Goal: Information Seeking & Learning: Understand process/instructions

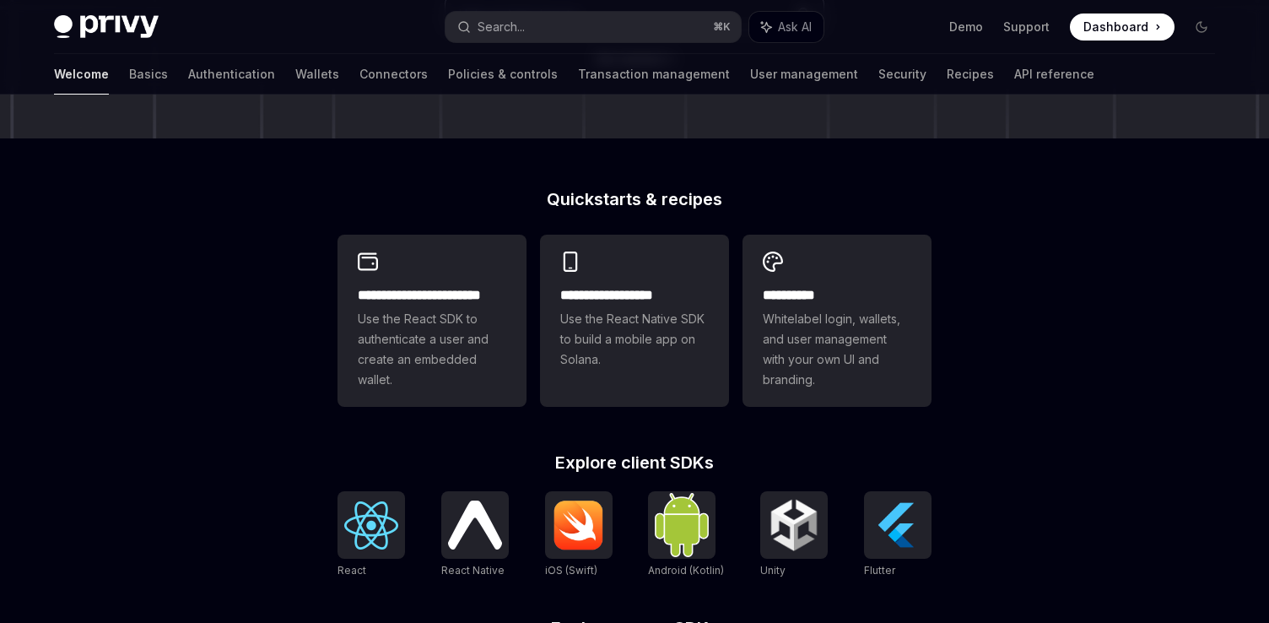
scroll to position [344, 0]
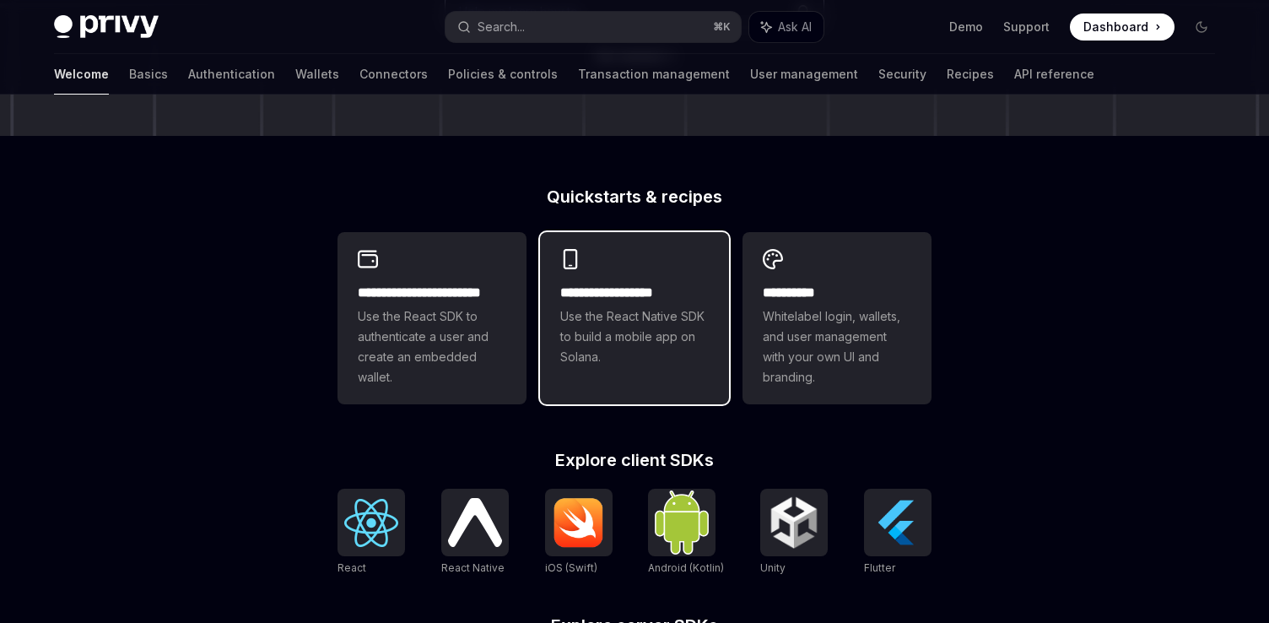
click at [668, 335] on span "Use the React Native SDK to build a mobile app on Solana." at bounding box center [634, 336] width 149 height 61
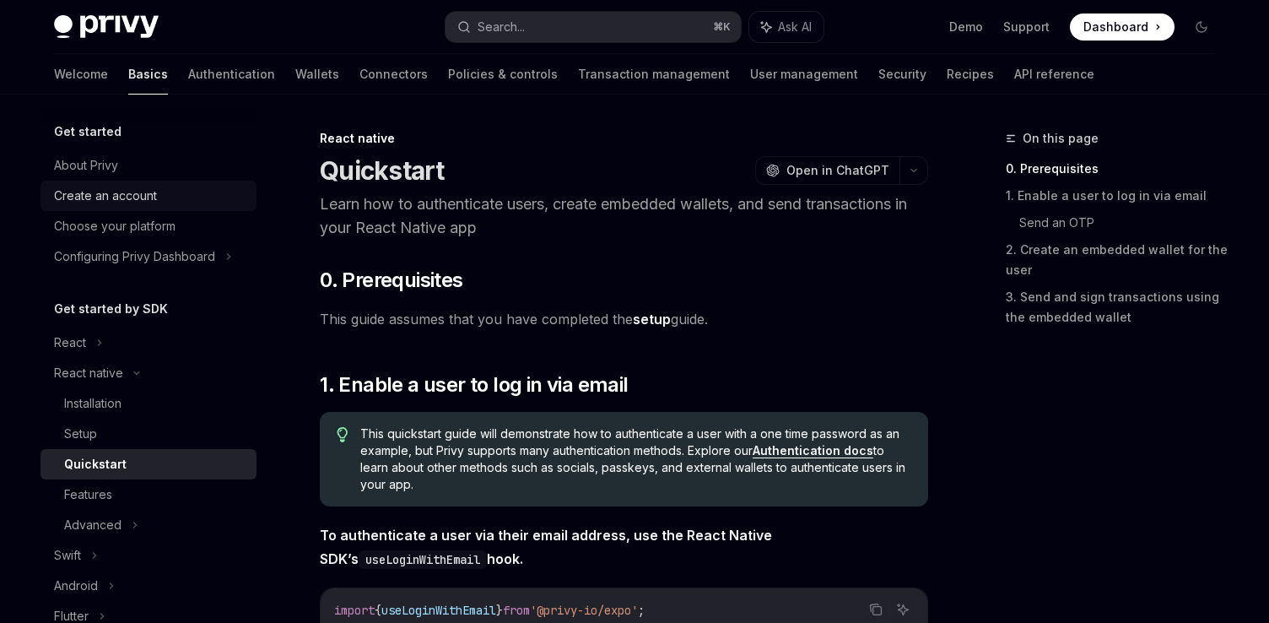
click at [143, 207] on link "Create an account" at bounding box center [149, 196] width 216 height 30
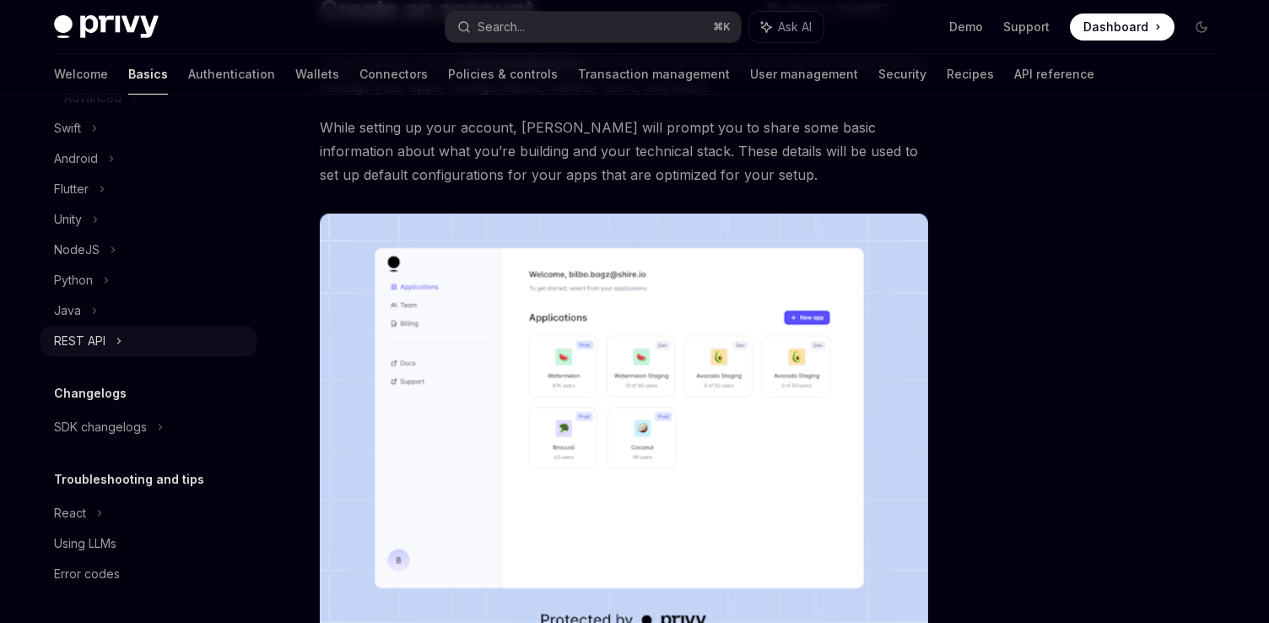
scroll to position [287, 0]
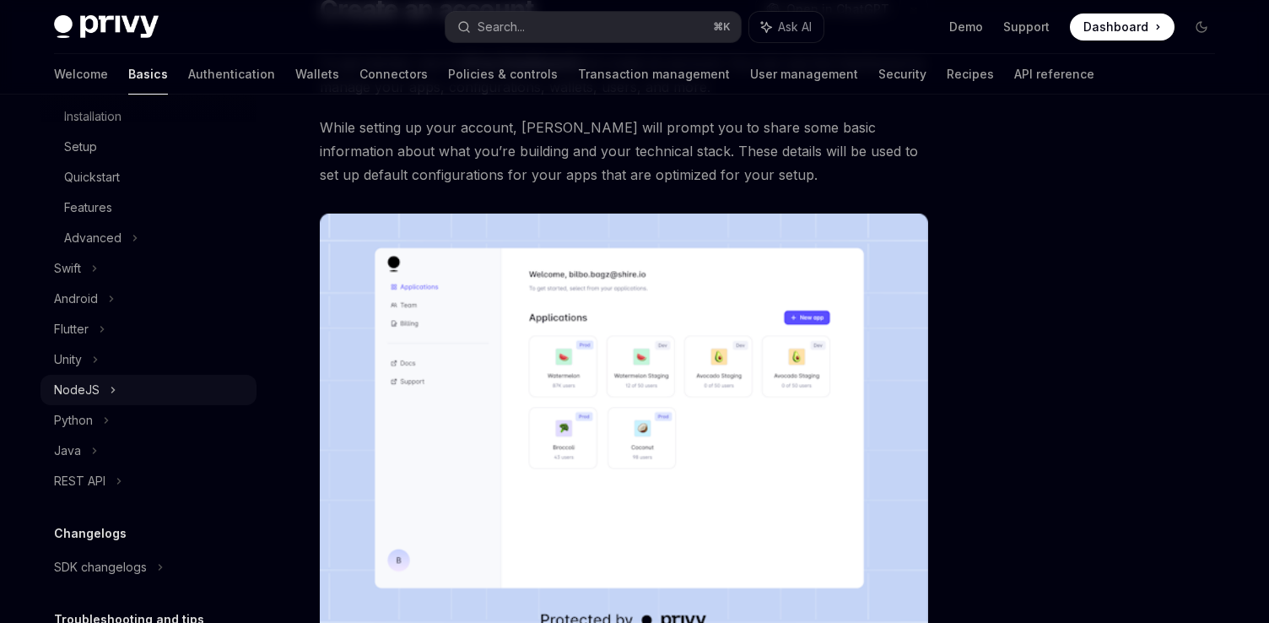
click at [89, 388] on div "NodeJS" at bounding box center [77, 390] width 46 height 20
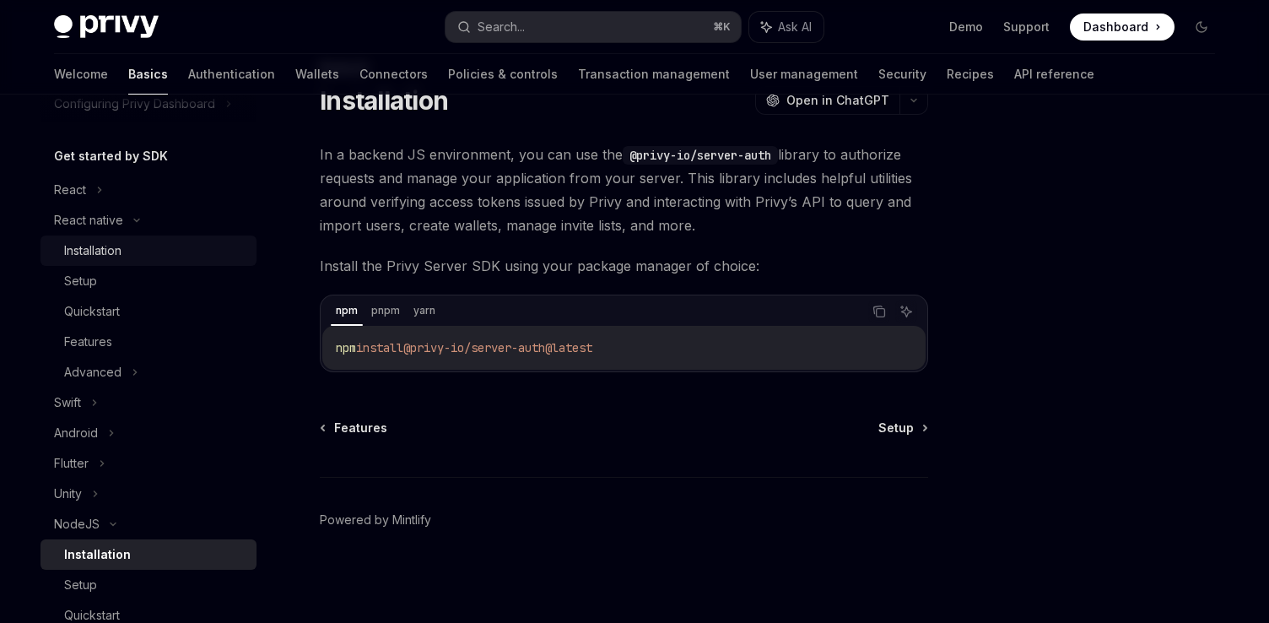
scroll to position [108, 0]
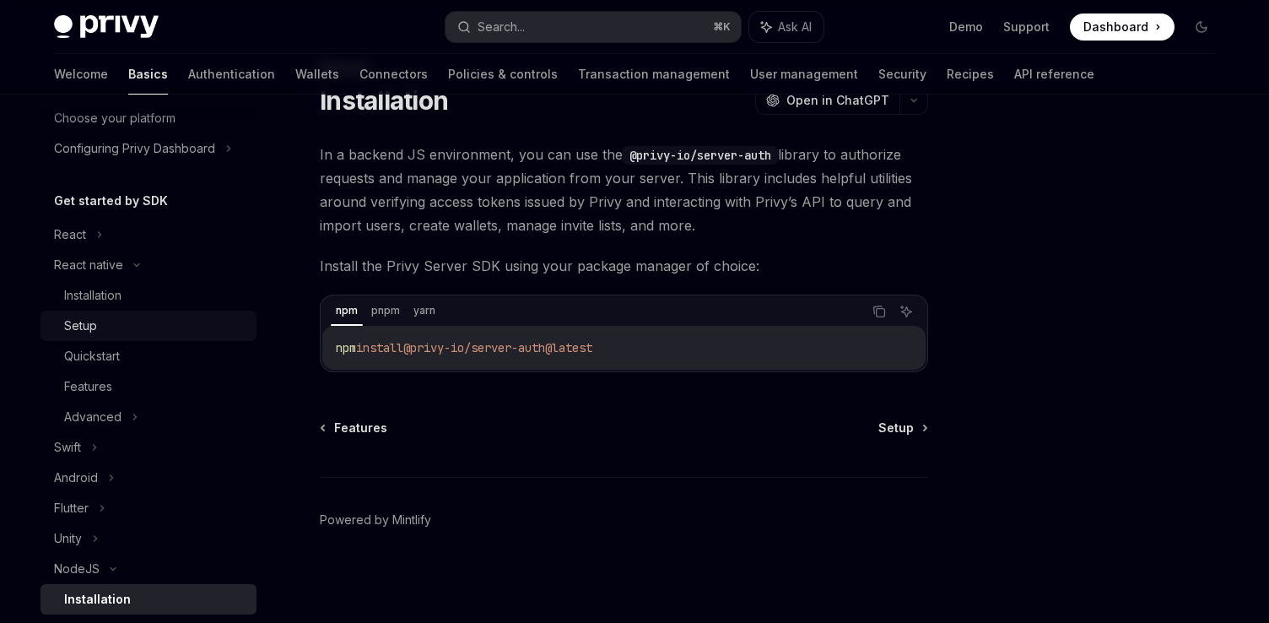
click at [111, 324] on div "Setup" at bounding box center [155, 326] width 182 height 20
type textarea "*"
